Goal: Task Accomplishment & Management: Complete application form

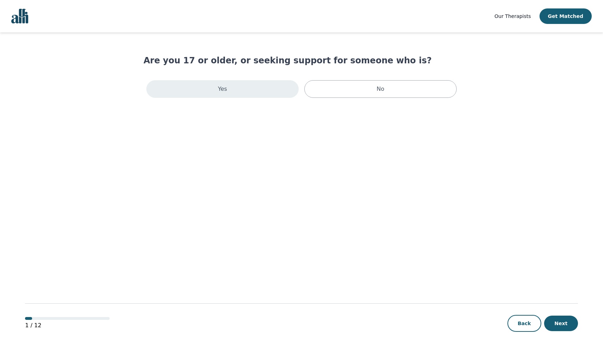
click at [269, 92] on div "Yes" at bounding box center [222, 89] width 152 height 18
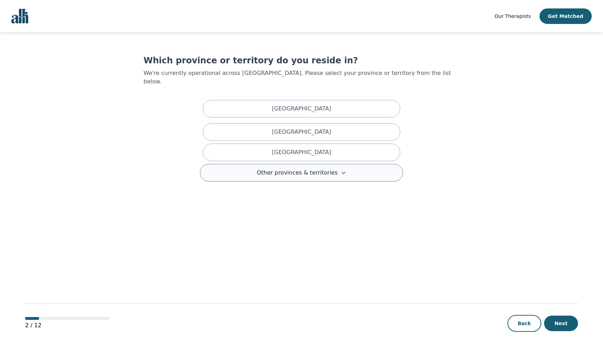
click at [290, 169] on span "Other provinces & territories" at bounding box center [297, 173] width 81 height 8
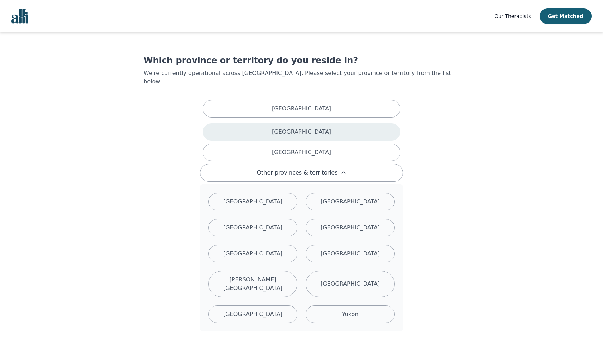
click at [298, 131] on div "[GEOGRAPHIC_DATA]" at bounding box center [301, 132] width 197 height 18
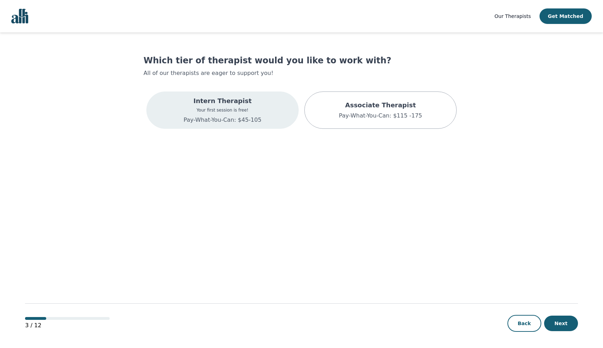
click at [260, 101] on div "Intern Therapist Your first session is free! Pay-What-You-Can: $45-105" at bounding box center [222, 110] width 152 height 37
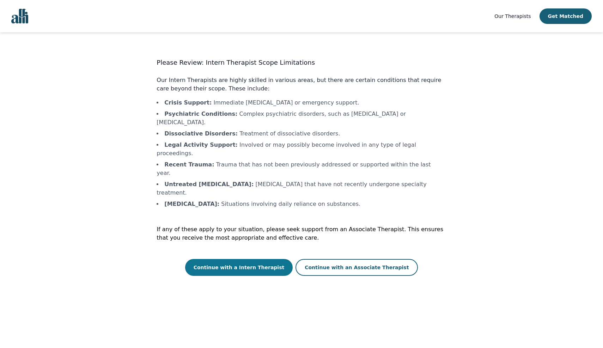
click at [253, 259] on button "Continue with a Intern Therapist" at bounding box center [239, 267] width 108 height 17
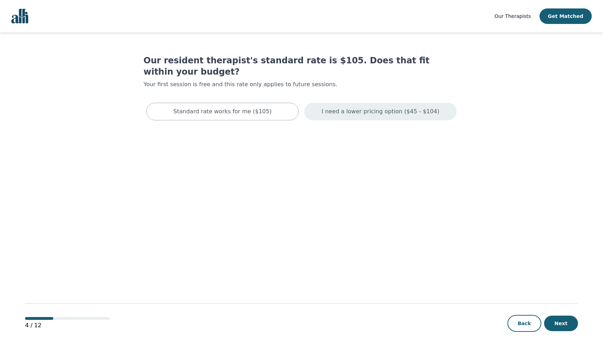
click at [407, 107] on p "I need a lower pricing option ($45 - $104)" at bounding box center [380, 111] width 118 height 8
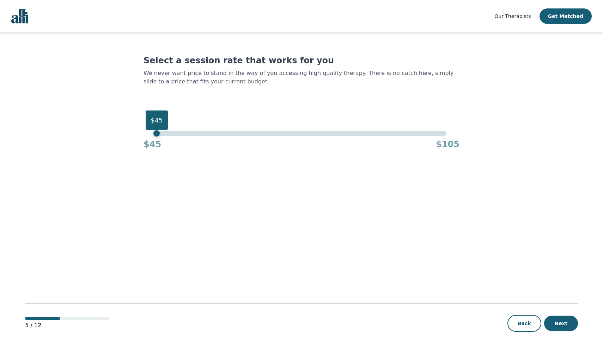
drag, startPoint x: 444, startPoint y: 135, endPoint x: 127, endPoint y: 124, distance: 317.3
click at [127, 124] on main "Select a session rate that works for you We never want price to stand in the wa…" at bounding box center [301, 190] width 552 height 317
click at [573, 327] on button "Next" at bounding box center [561, 324] width 34 height 16
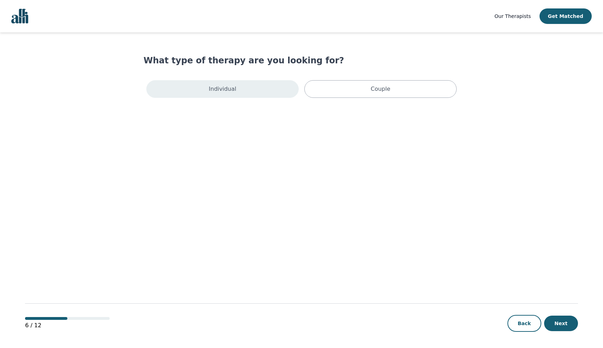
click at [267, 84] on div "Individual" at bounding box center [222, 89] width 152 height 18
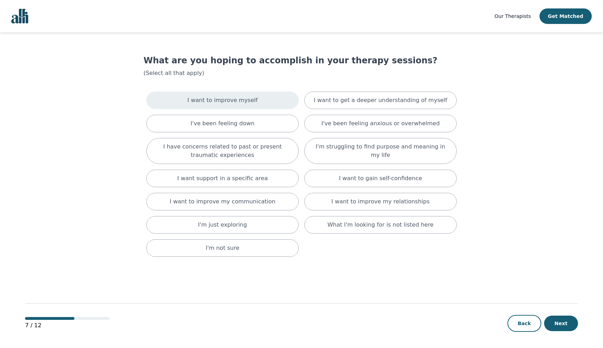
click at [246, 99] on p "I want to improve myself" at bounding box center [222, 100] width 70 height 8
